Goal: Task Accomplishment & Management: Manage account settings

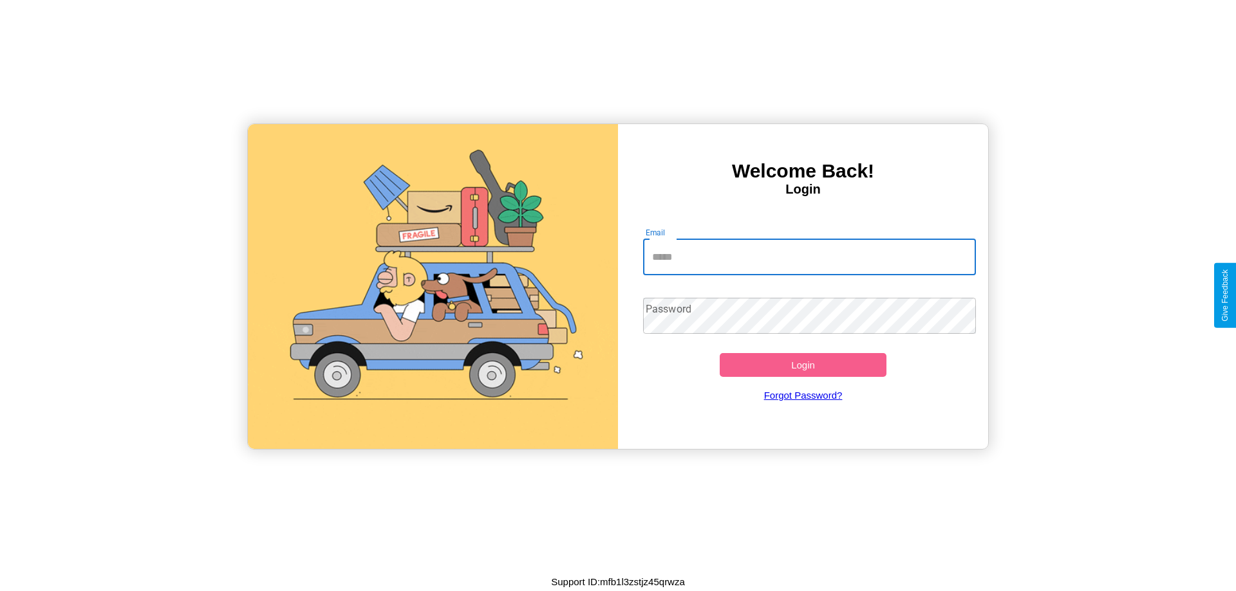
click at [809, 257] on input "Email" at bounding box center [809, 257] width 333 height 36
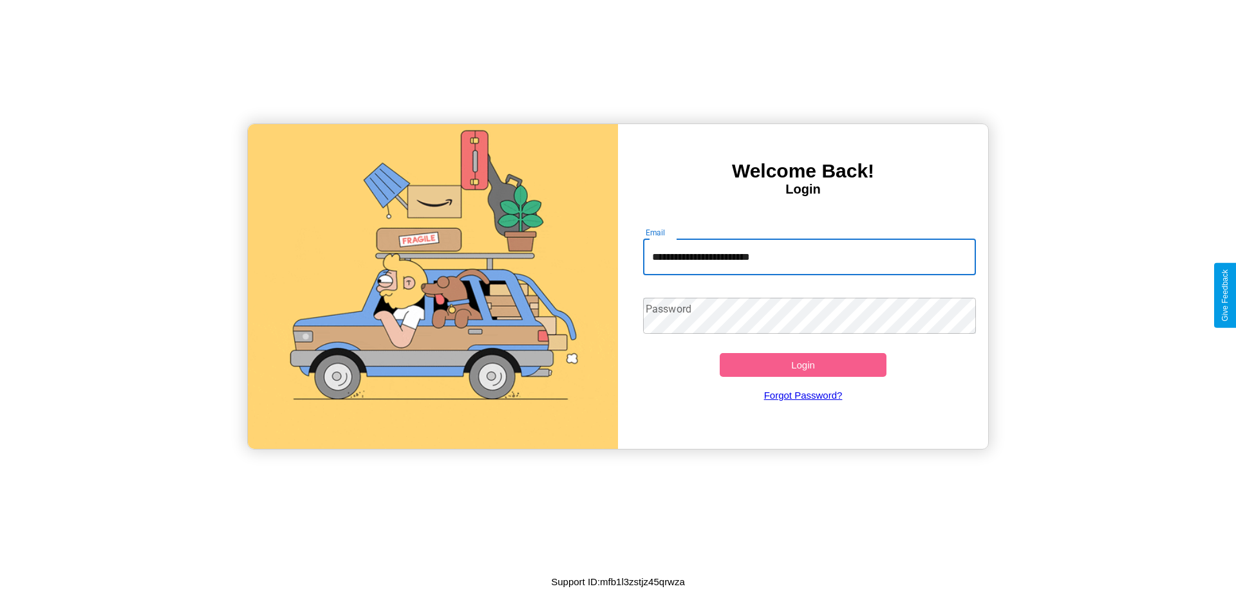
type input "**********"
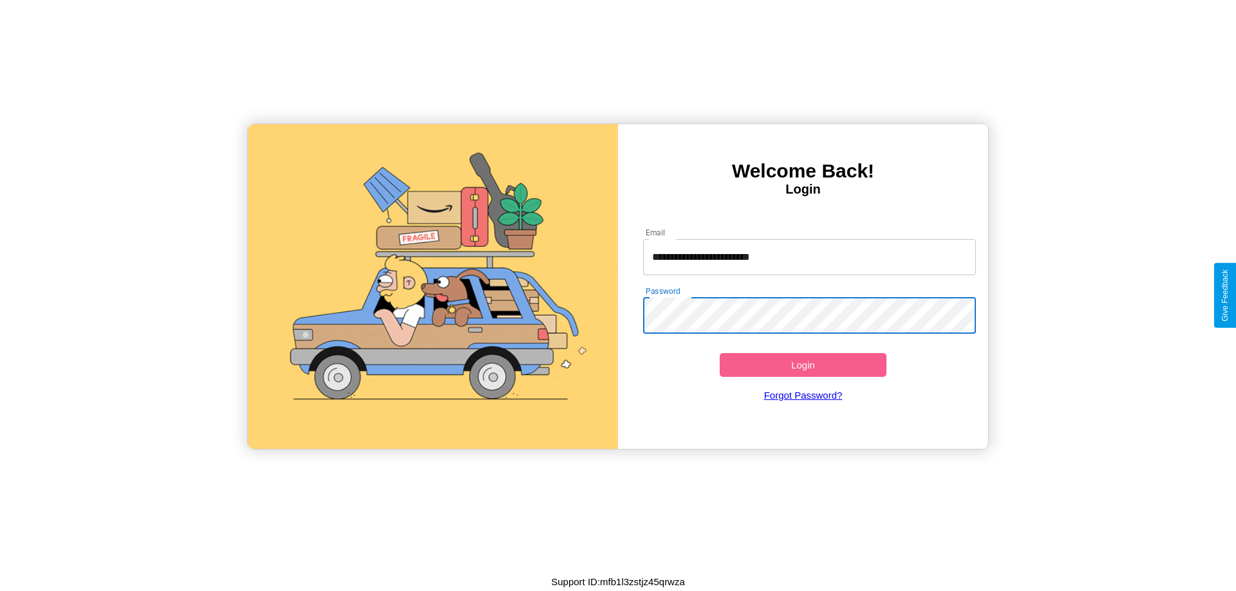
click at [803, 365] on button "Login" at bounding box center [803, 365] width 167 height 24
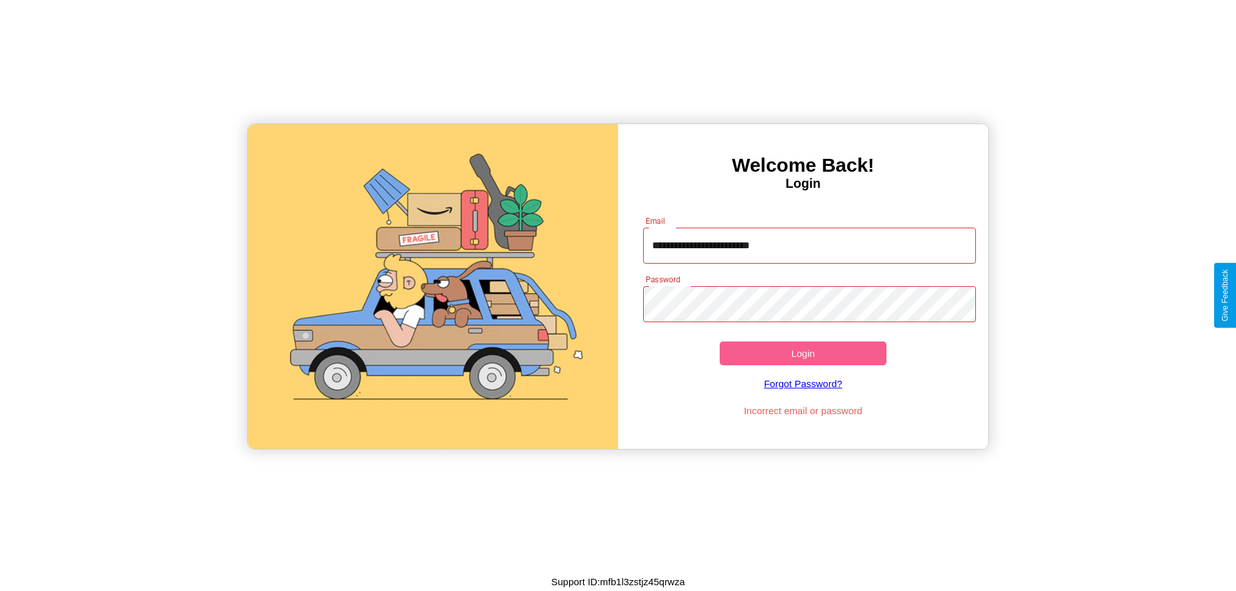
click at [803, 353] on button "Login" at bounding box center [803, 354] width 167 height 24
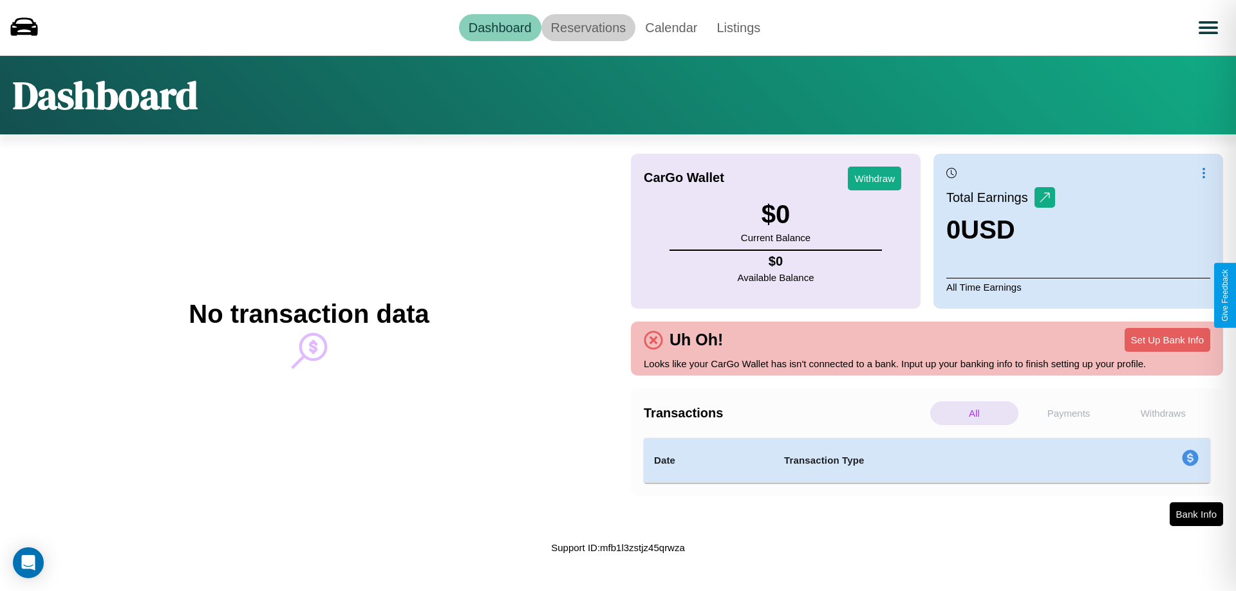
click at [588, 27] on link "Reservations" at bounding box center [588, 27] width 95 height 27
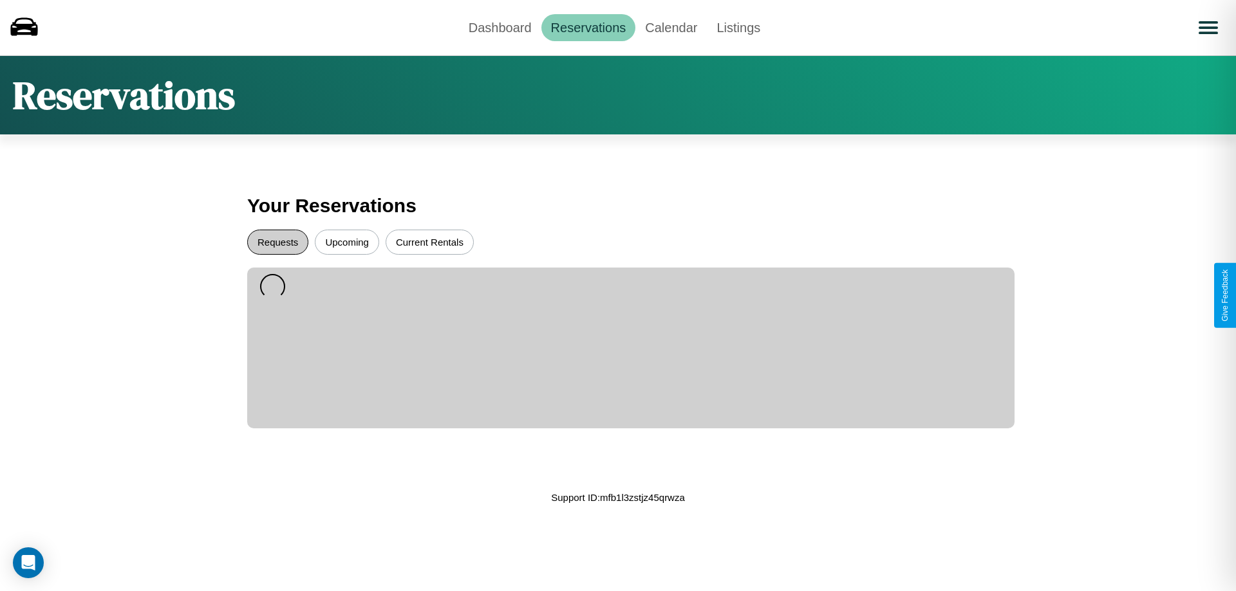
click at [277, 242] on button "Requests" at bounding box center [277, 242] width 61 height 25
click at [429, 242] on button "Current Rentals" at bounding box center [430, 242] width 88 height 25
